Goal: Information Seeking & Learning: Learn about a topic

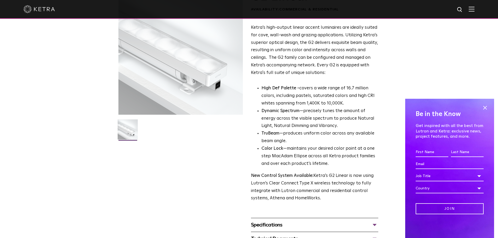
scroll to position [52, 0]
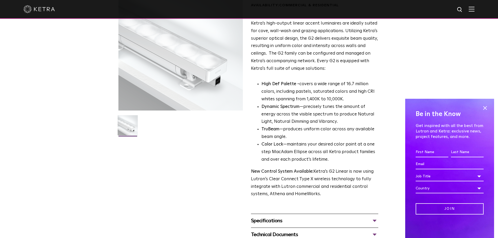
click at [488, 107] on span at bounding box center [485, 108] width 8 height 8
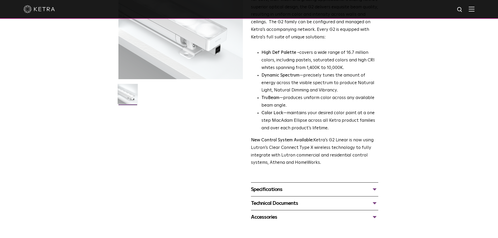
scroll to position [0, 0]
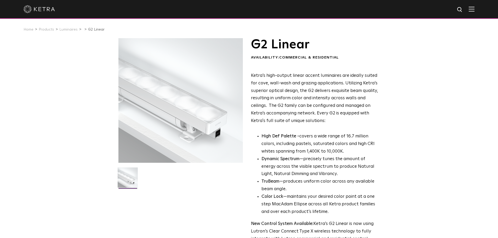
click at [126, 179] on img at bounding box center [128, 180] width 20 height 24
click at [157, 127] on div at bounding box center [181, 100] width 125 height 125
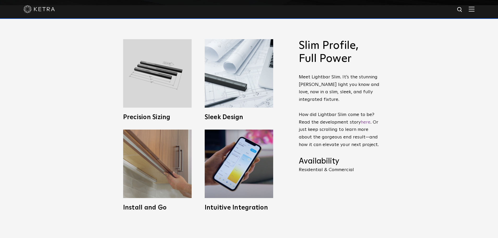
scroll to position [183, 0]
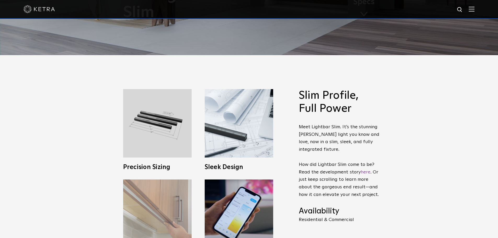
click at [167, 203] on img at bounding box center [157, 214] width 69 height 69
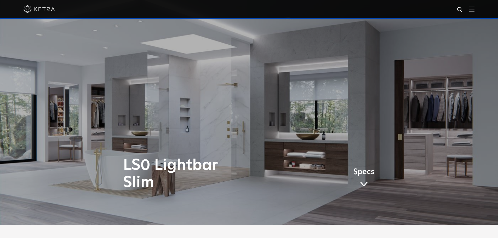
scroll to position [0, 0]
